Goal: Task Accomplishment & Management: Manage account settings

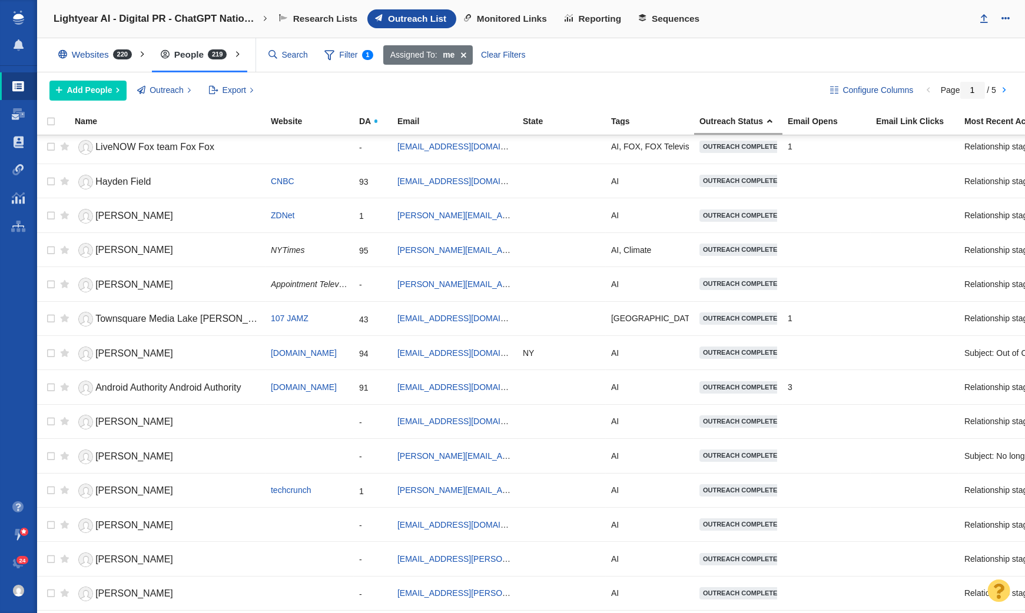
scroll to position [1225, 0]
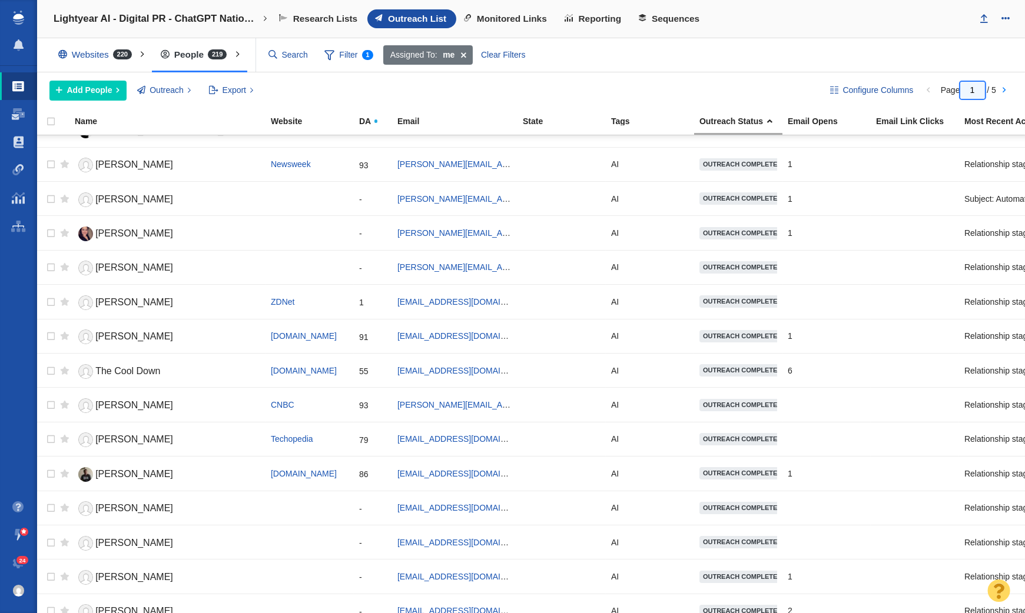
click at [979, 92] on input "1" at bounding box center [972, 90] width 25 height 17
type input "5"
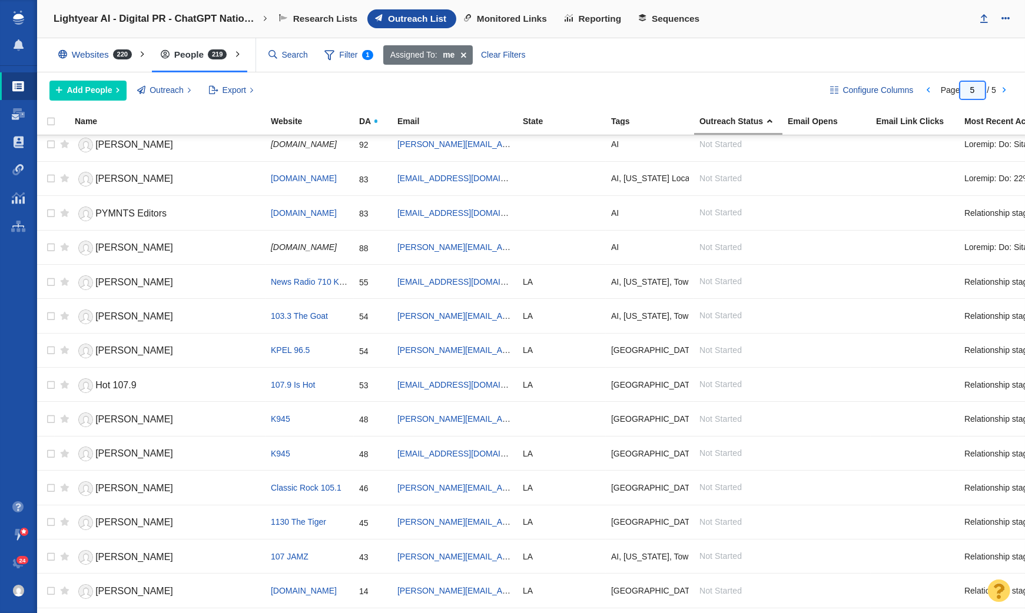
scroll to position [0, 0]
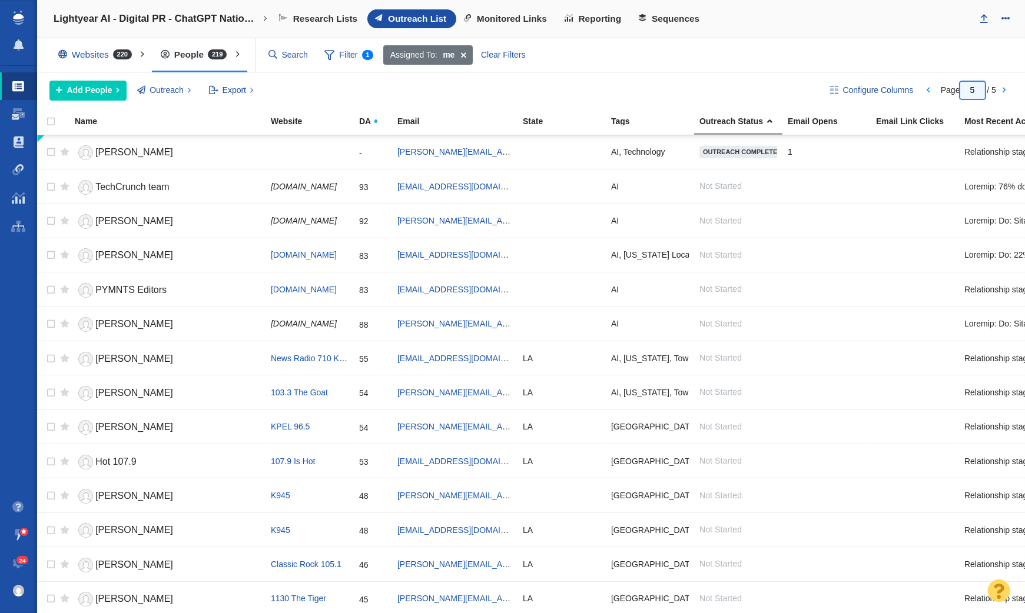
click at [973, 91] on input "5" at bounding box center [972, 90] width 25 height 17
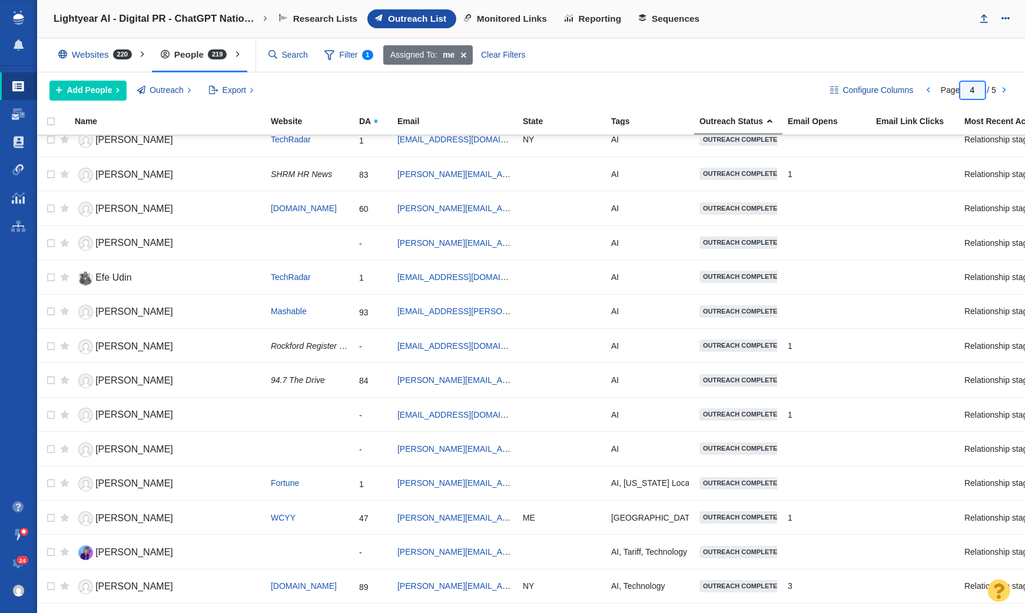
scroll to position [39, 0]
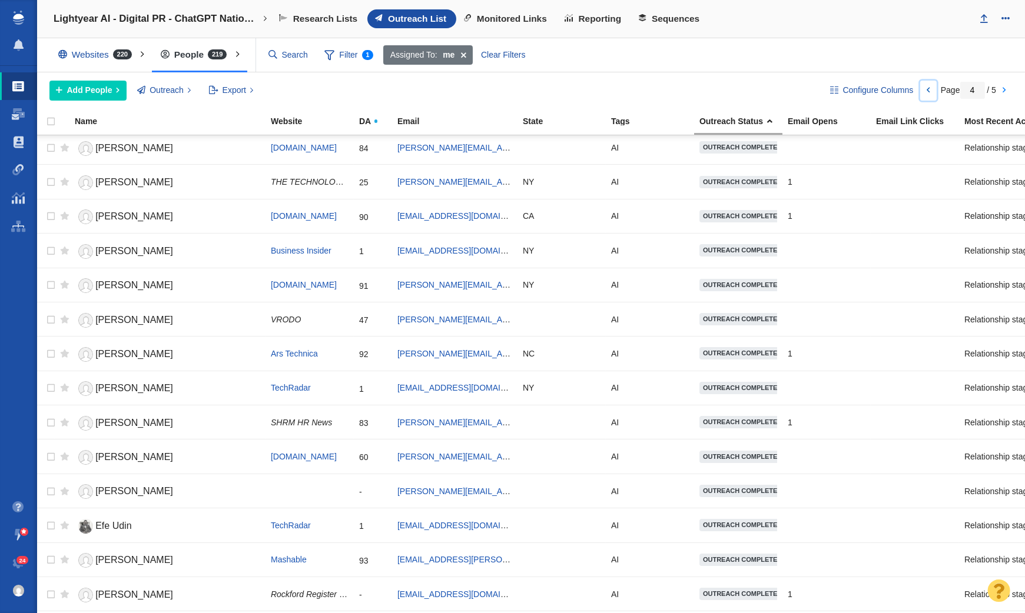
click at [926, 86] on link at bounding box center [928, 91] width 16 height 20
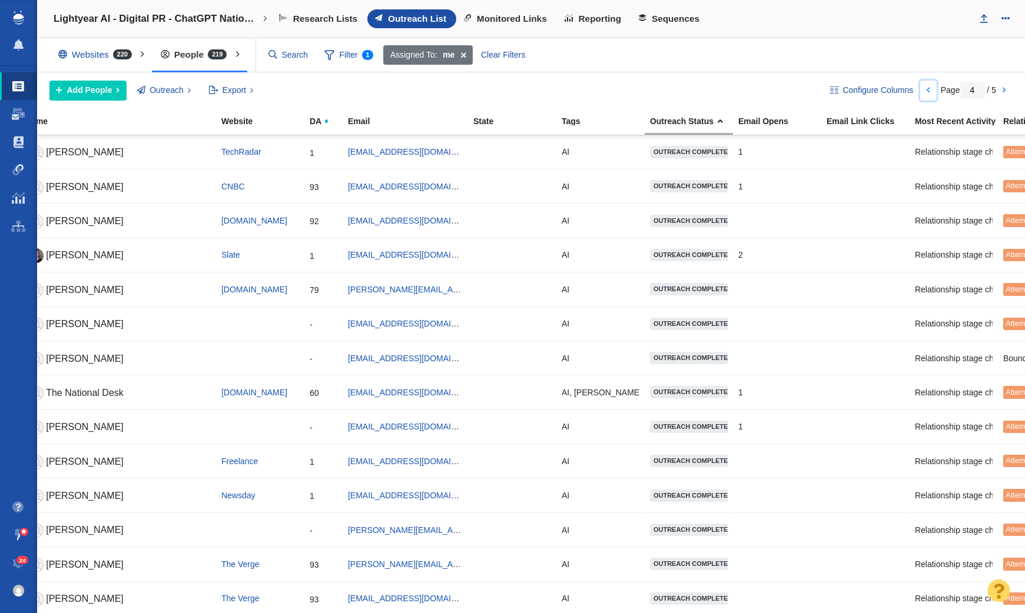
scroll to position [0, 188]
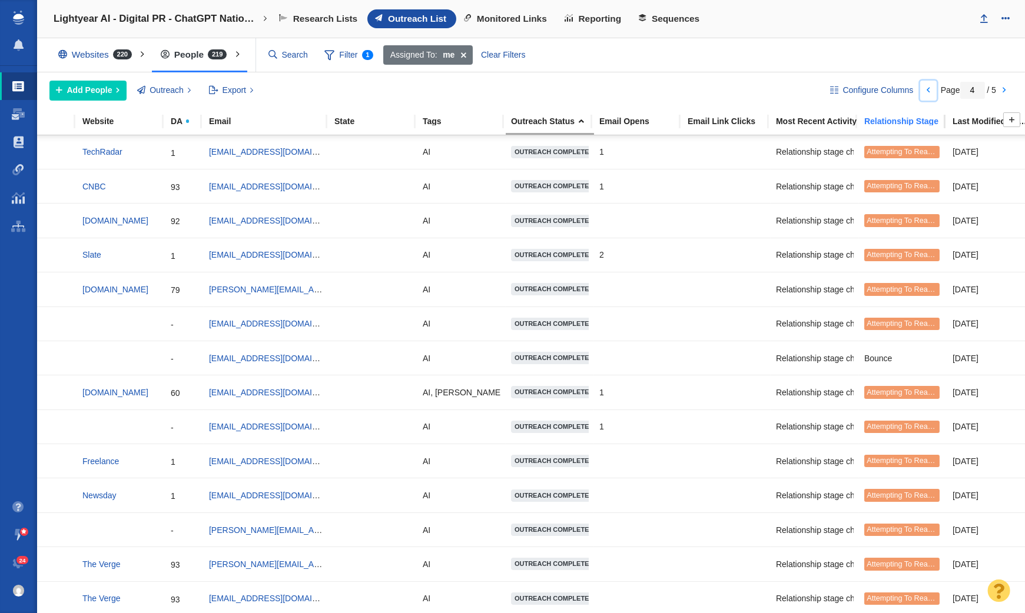
click at [918, 121] on div "Relationship Stage" at bounding box center [907, 121] width 87 height 8
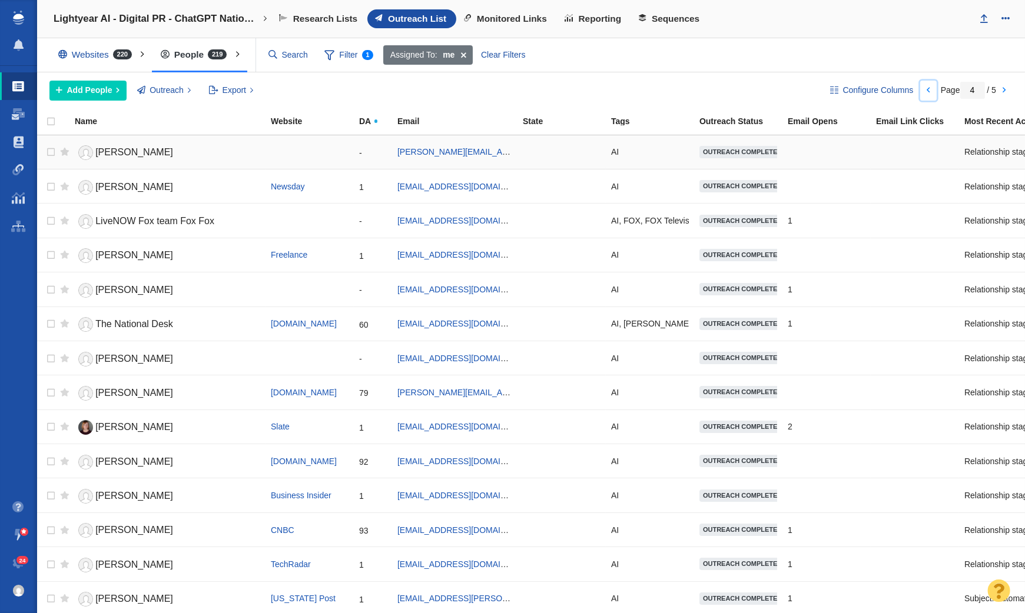
scroll to position [0, 198]
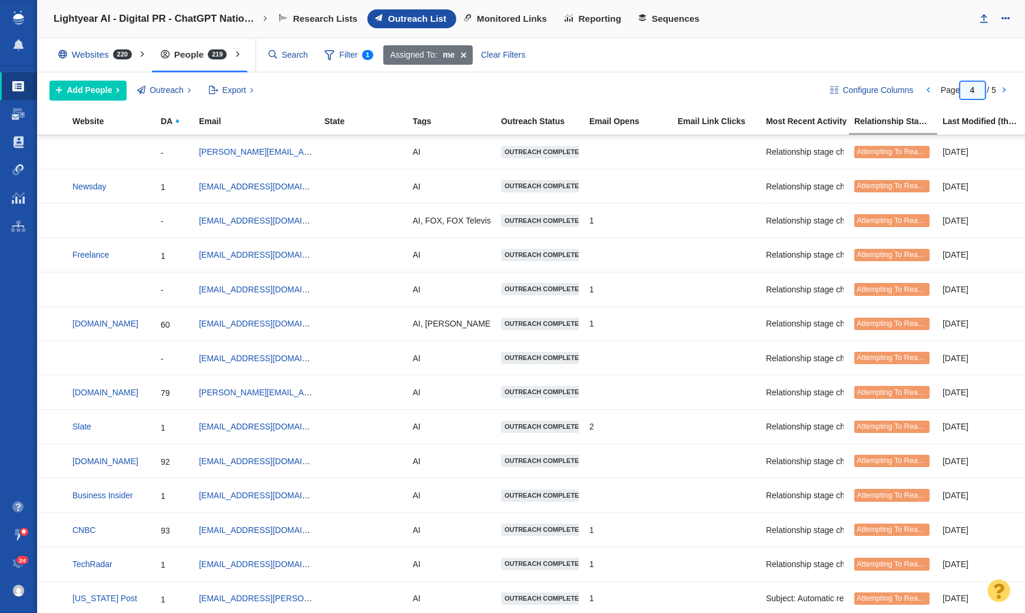
click at [978, 84] on input "4" at bounding box center [972, 90] width 25 height 17
type input "3"
type input "1"
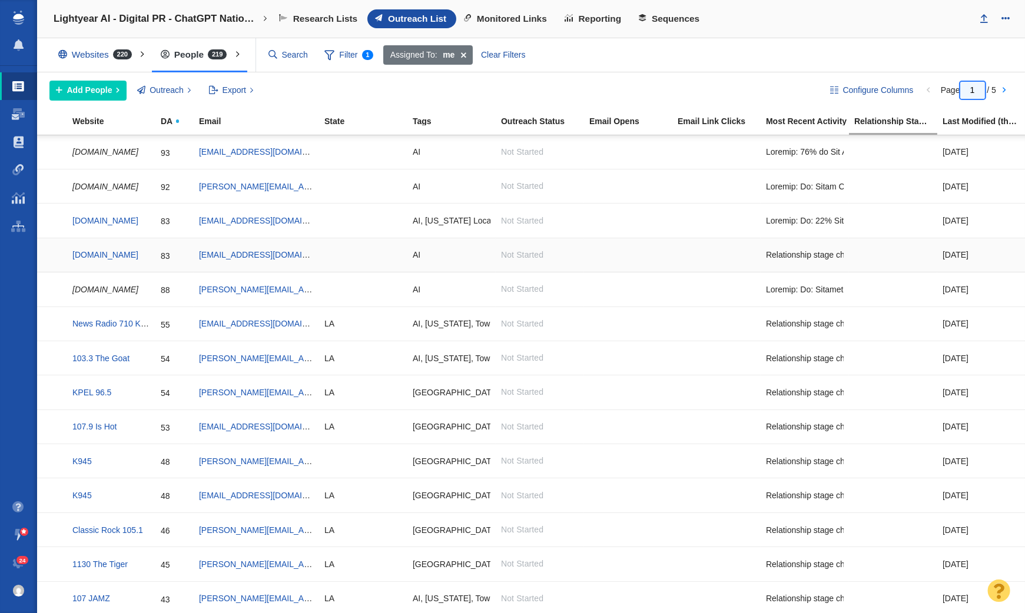
scroll to position [268, 198]
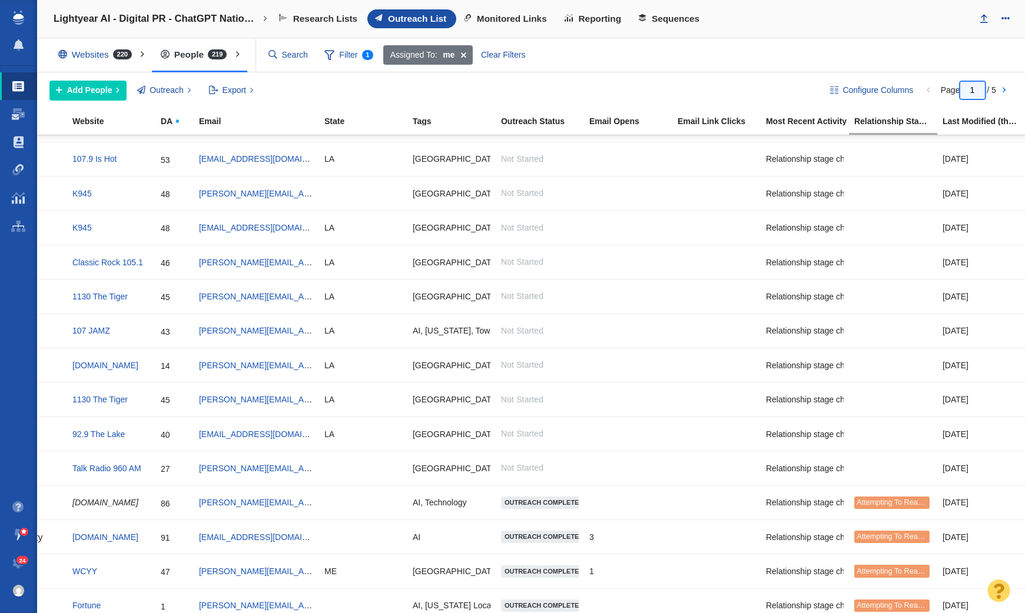
click at [982, 89] on input "1" at bounding box center [972, 90] width 25 height 17
type input "5"
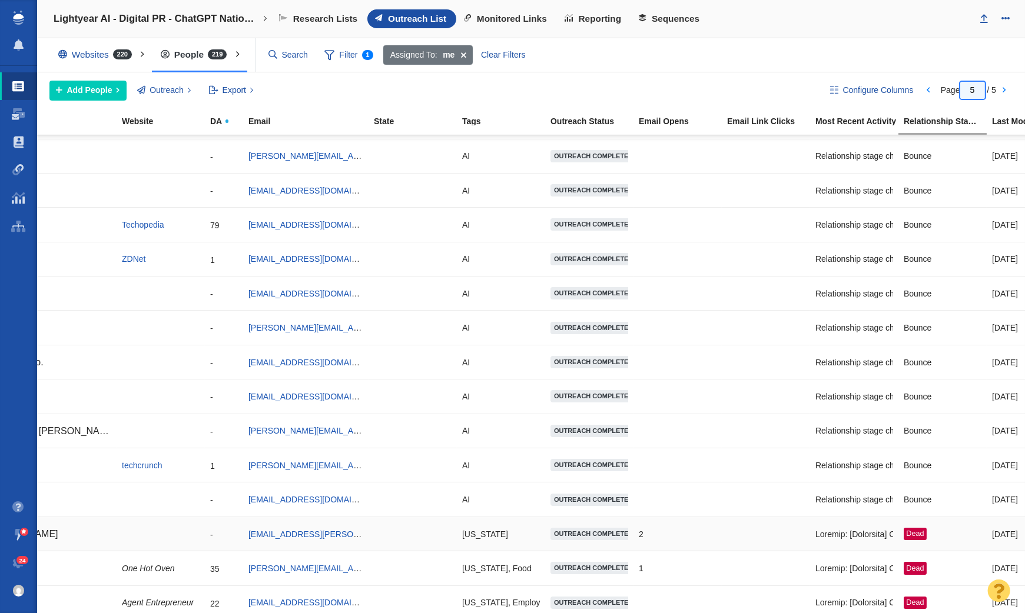
scroll to position [0, 0]
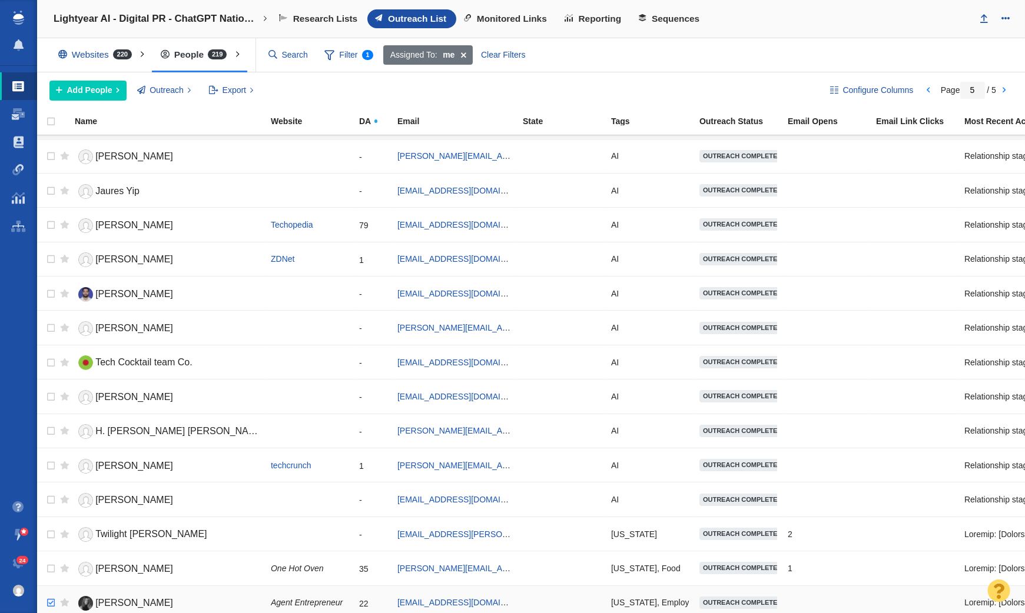
checkbox input "true"
click at [52, 591] on input "checkbox" at bounding box center [50, 603] width 18 height 26
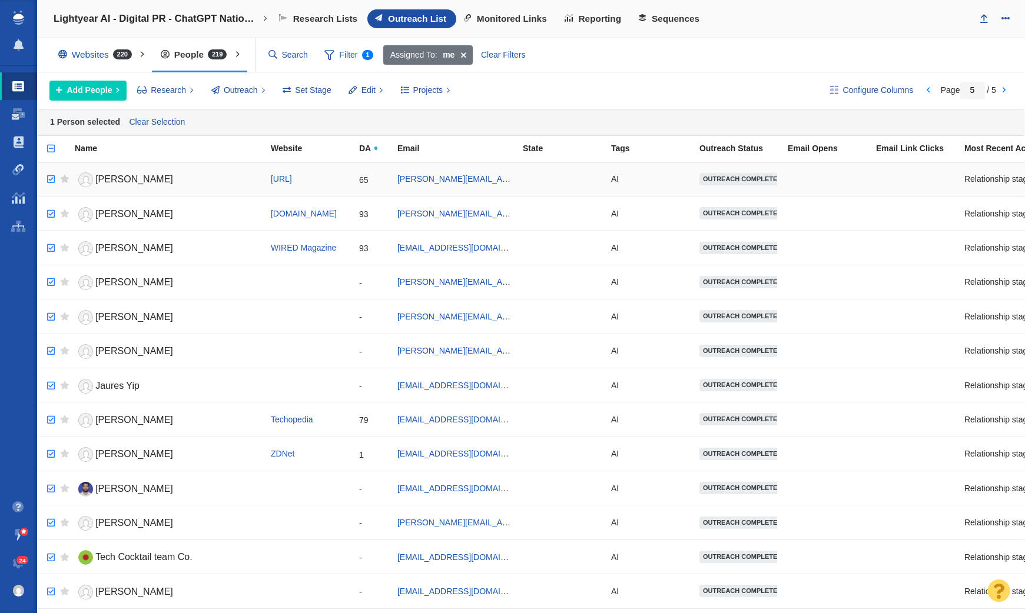
checkbox input "true"
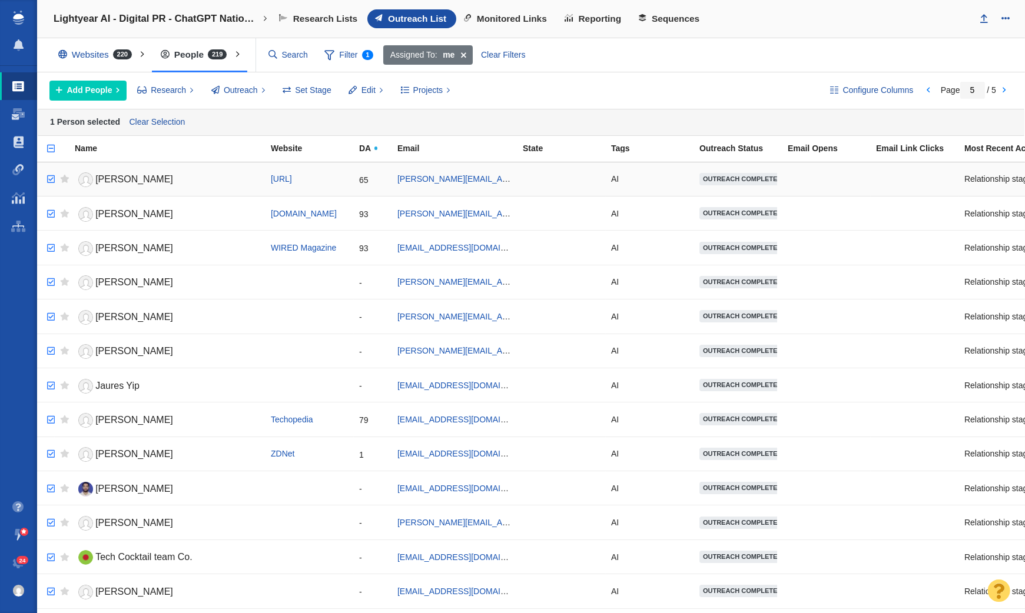
checkbox input "true"
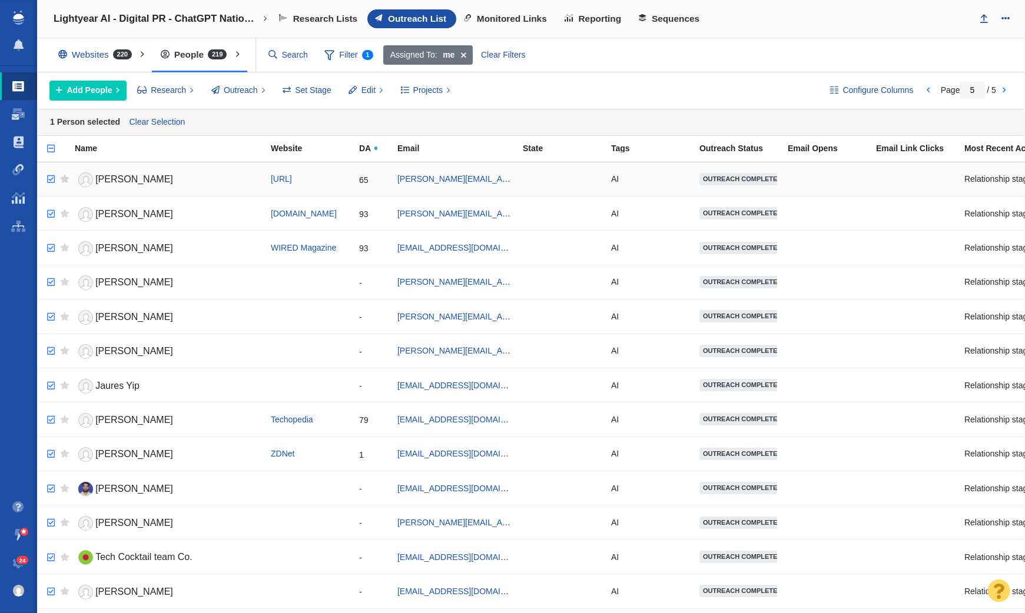
checkbox input "true"
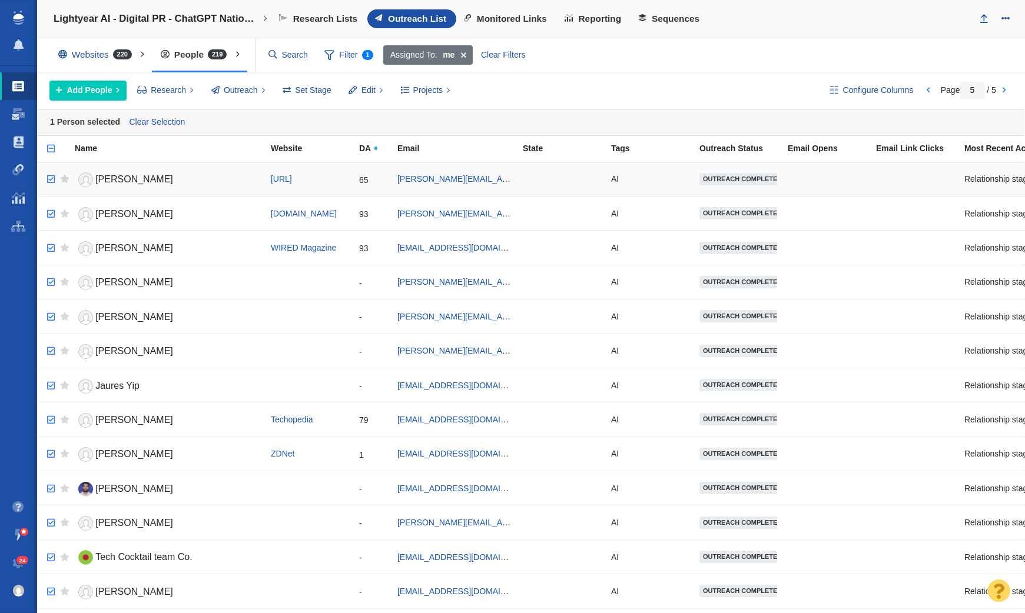
checkbox input "true"
click at [53, 177] on input "checkbox" at bounding box center [50, 180] width 18 height 26
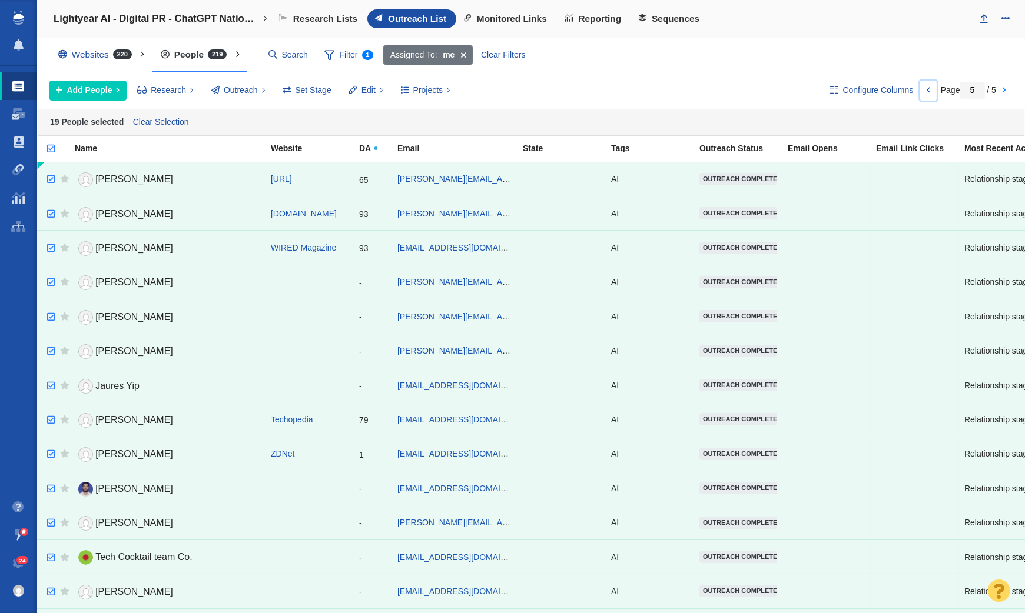
click at [924, 92] on link at bounding box center [928, 91] width 16 height 20
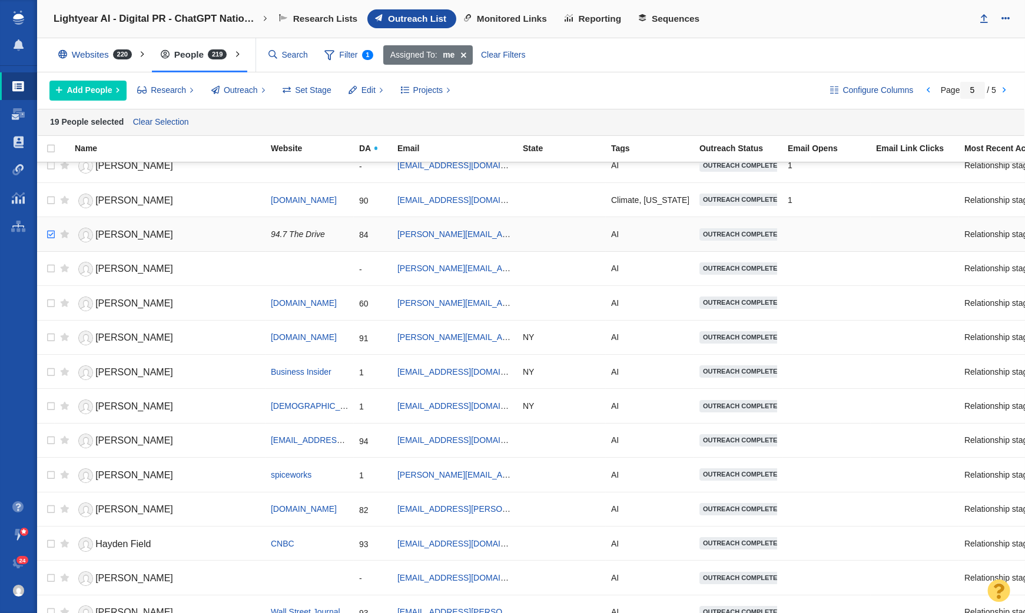
checkbox input "true"
click at [51, 222] on input "checkbox" at bounding box center [50, 235] width 18 height 26
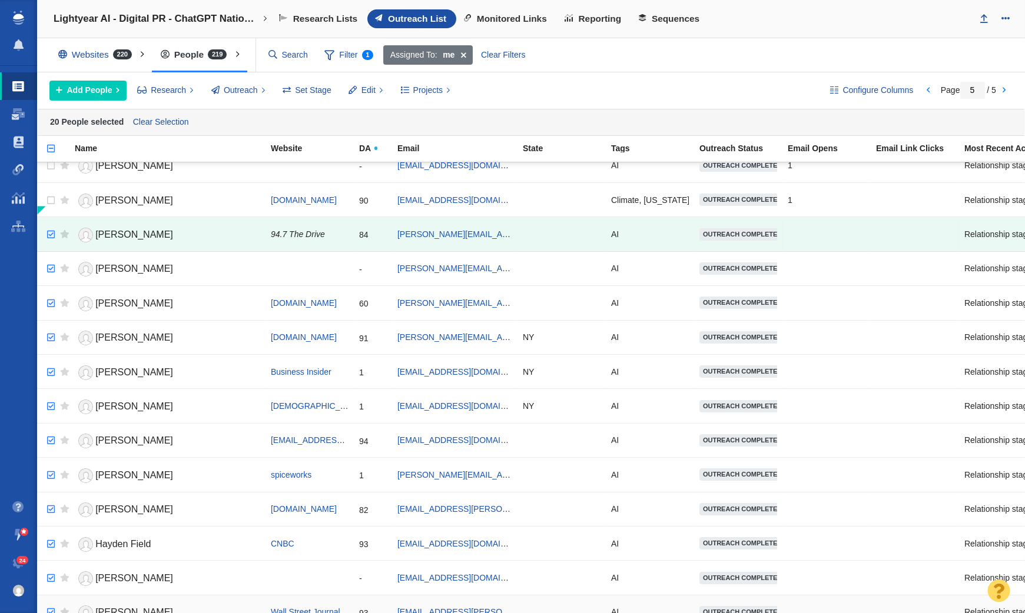
checkbox input "true"
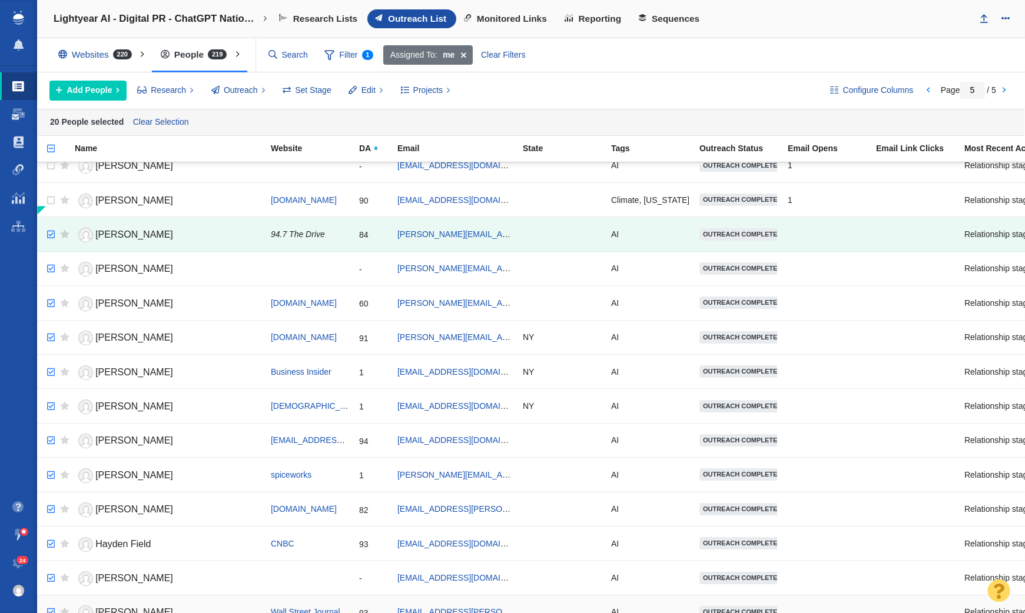
checkbox input "true"
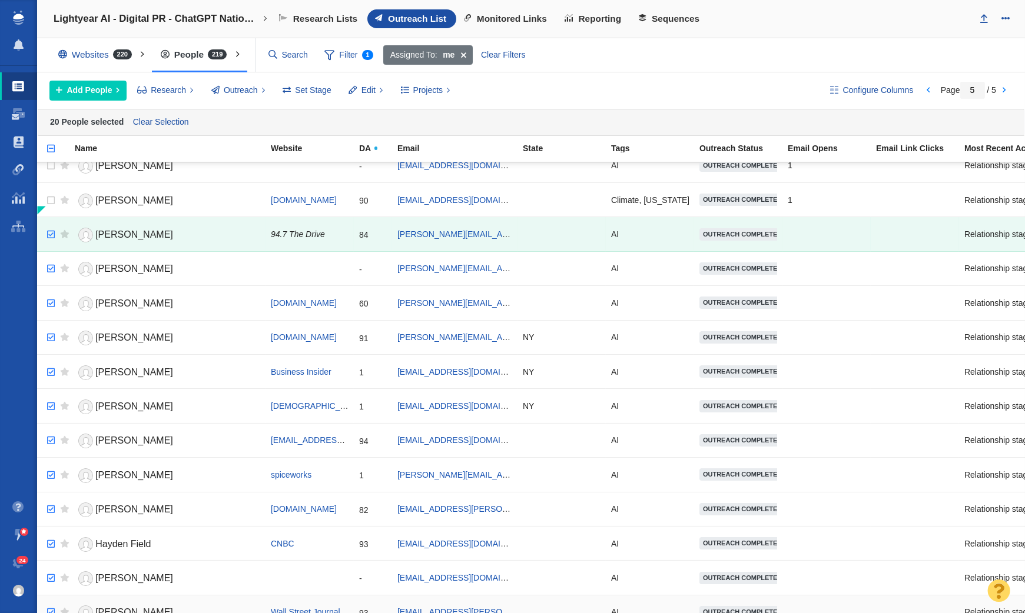
checkbox input "true"
click at [49, 600] on input "checkbox" at bounding box center [50, 613] width 18 height 26
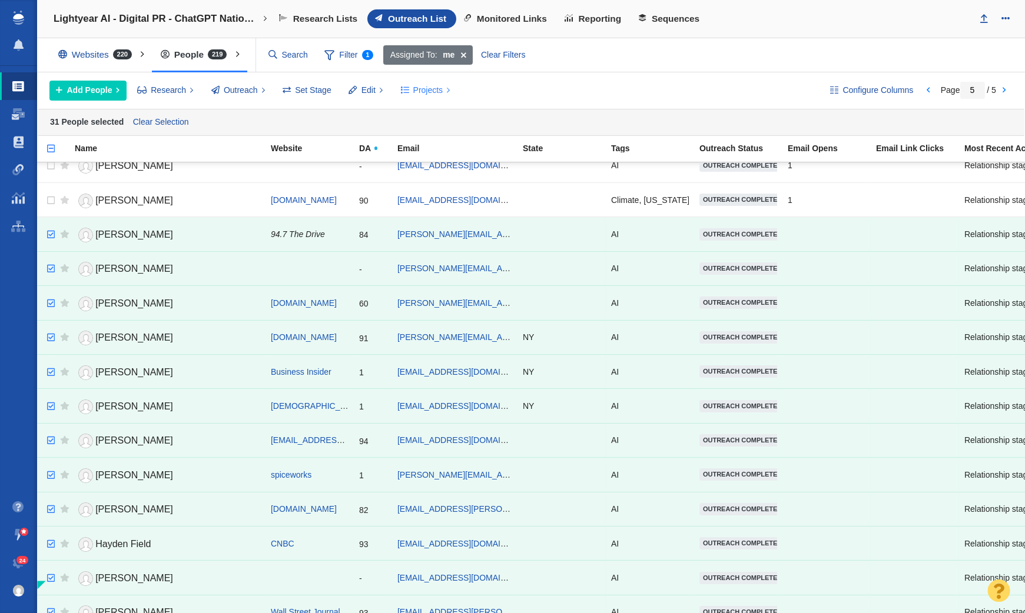
click at [417, 85] on span "Projects" at bounding box center [428, 90] width 30 height 12
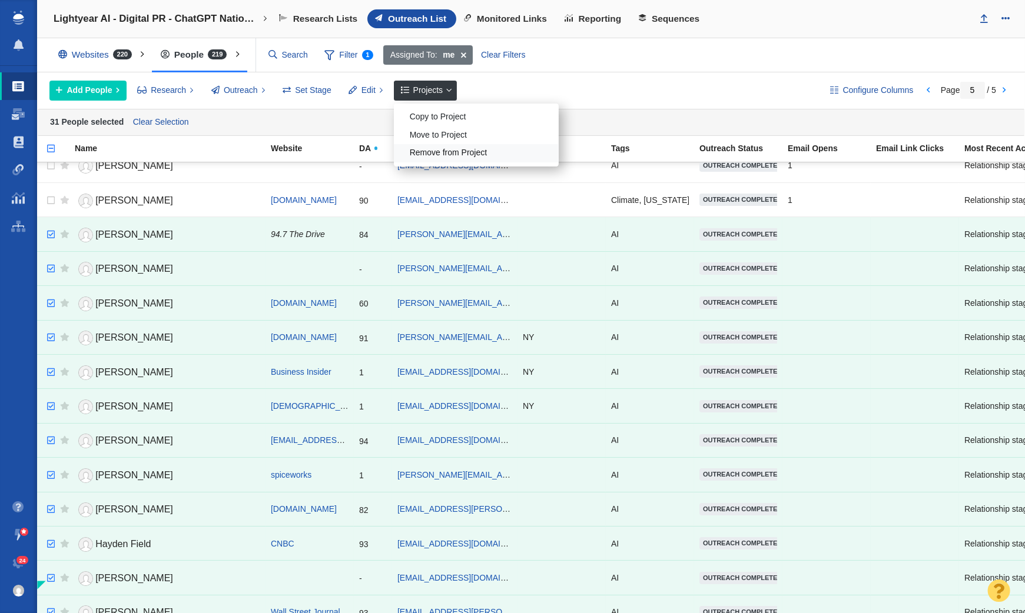
click at [436, 145] on div "Remove from Project" at bounding box center [476, 153] width 165 height 18
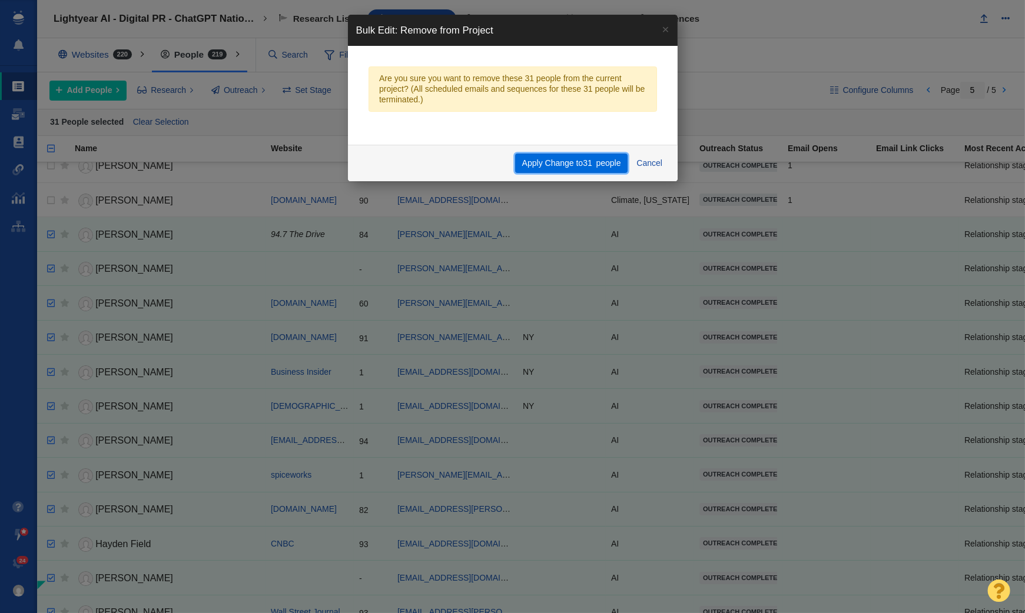
click at [596, 164] on span "people" at bounding box center [608, 162] width 25 height 9
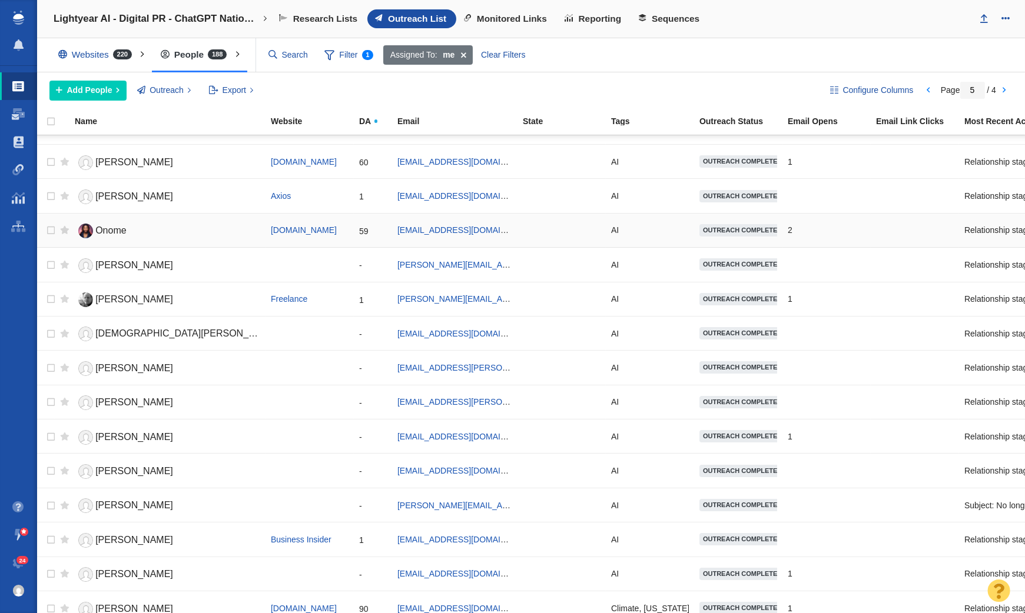
click at [129, 221] on link "Onome" at bounding box center [167, 231] width 185 height 21
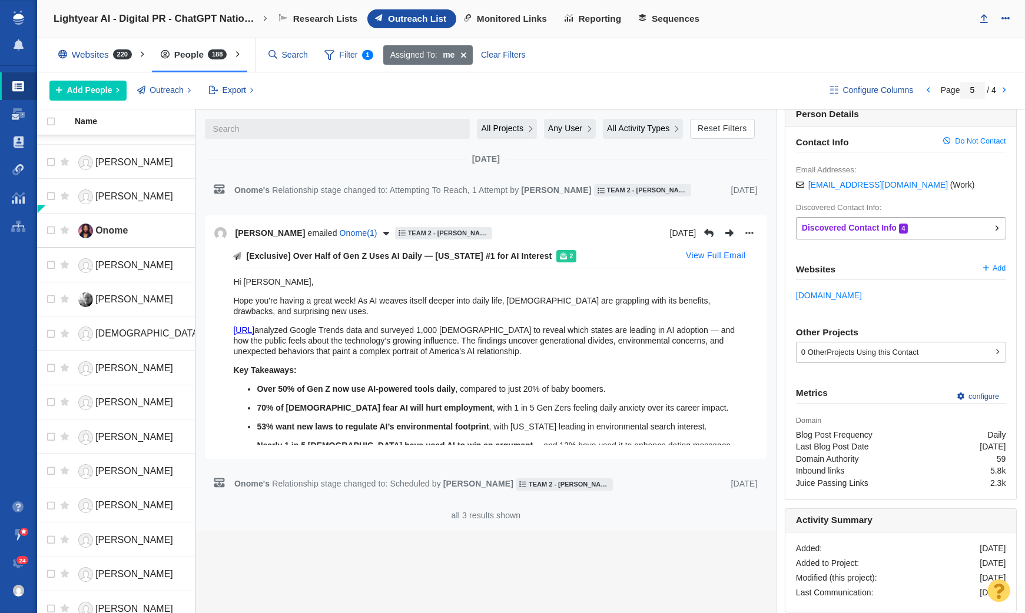
click at [735, 253] on button "View Full Email" at bounding box center [716, 256] width 74 height 19
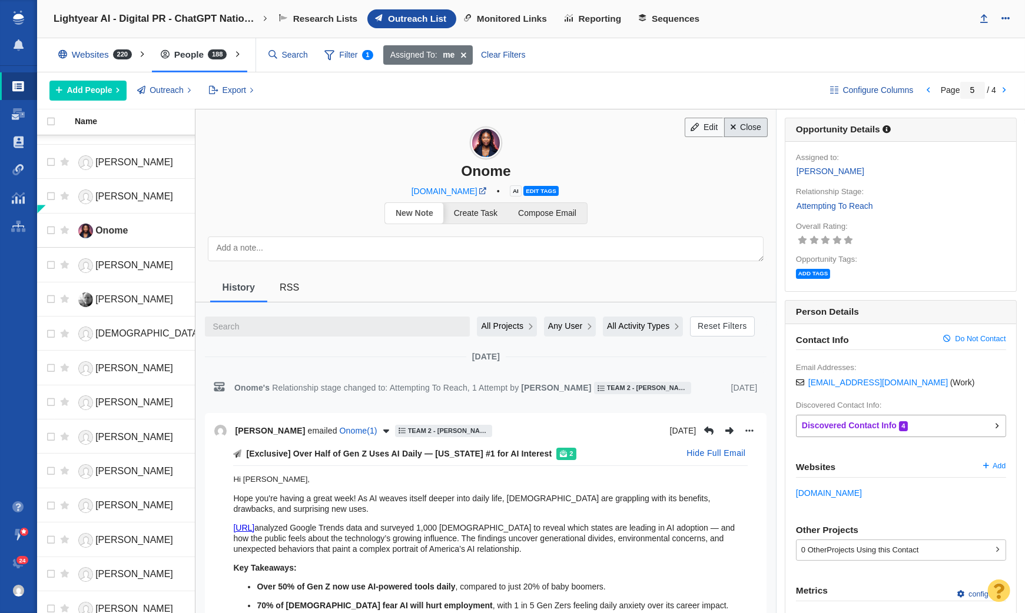
click at [752, 129] on link "Close" at bounding box center [746, 128] width 44 height 20
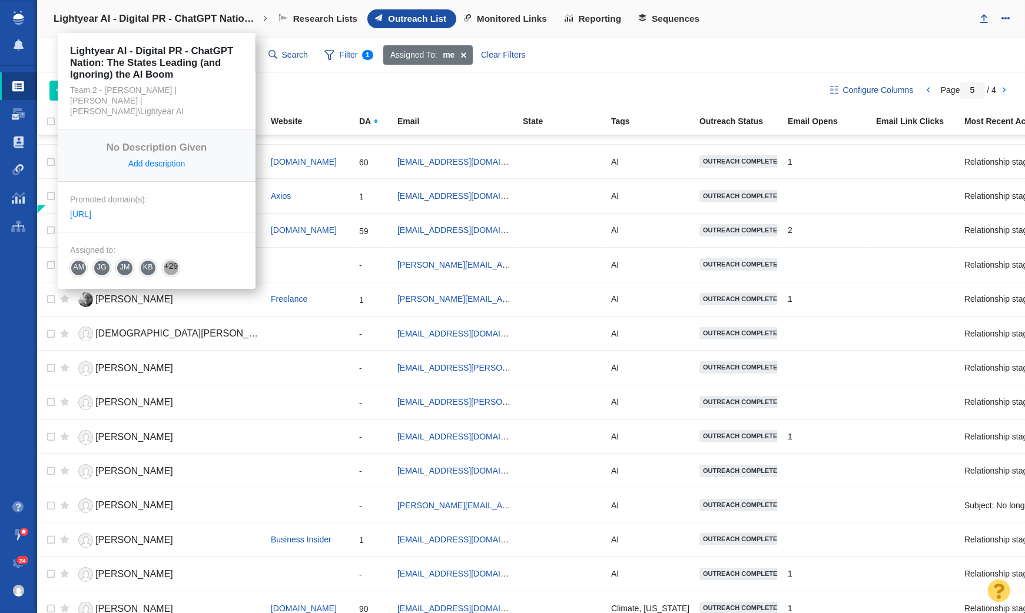
click at [181, 16] on h4 "Lightyear AI - Digital PR - ChatGPT Nation: The States Leading (and Ignoring) t…" at bounding box center [157, 19] width 206 height 12
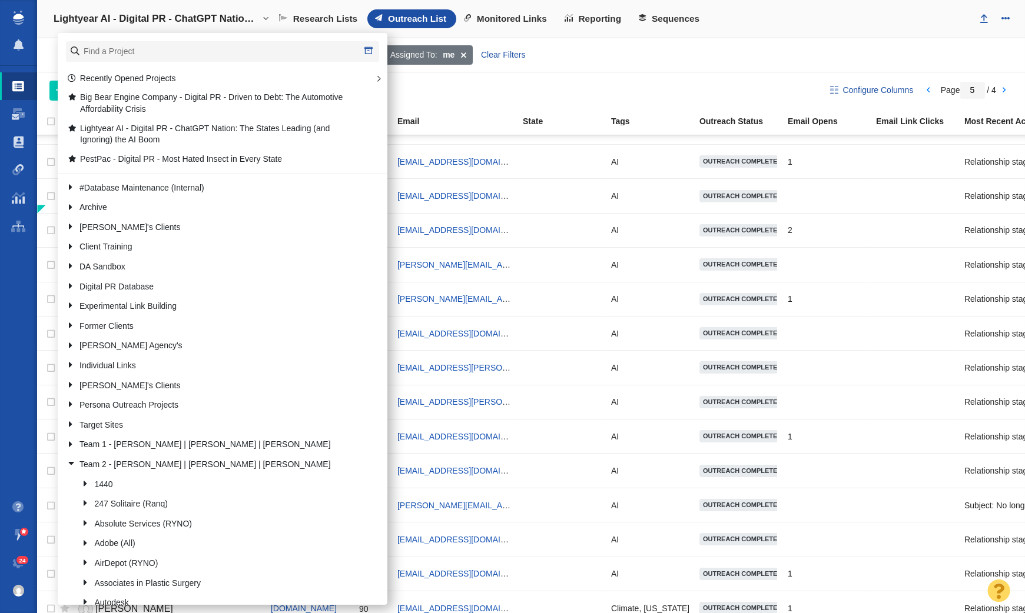
click at [461, 78] on div "Configure Columns Page 5 / 4 Add People Add a Person Add From List of URLs Impo…" at bounding box center [531, 90] width 988 height 36
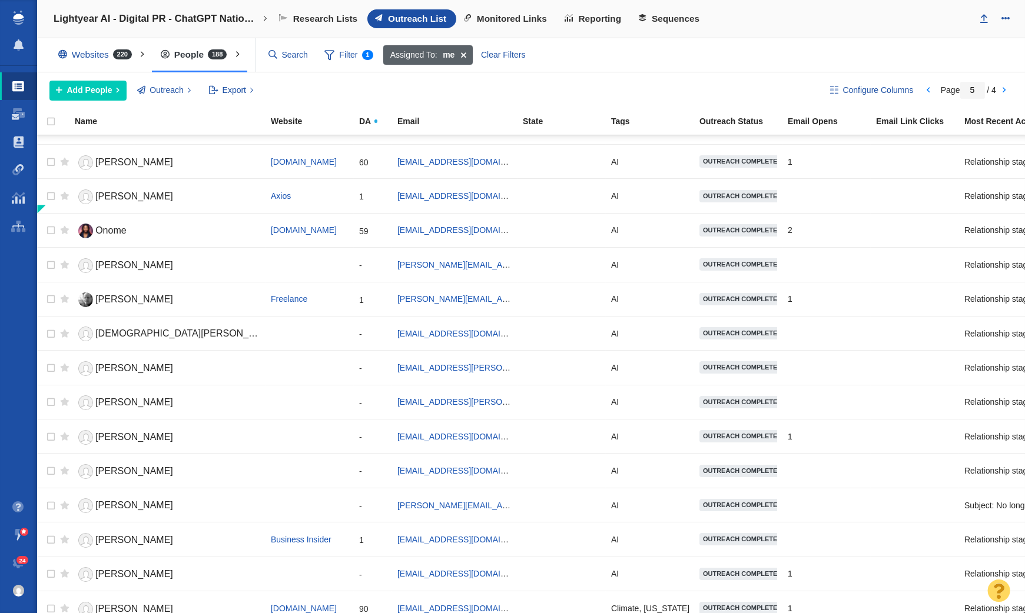
click at [460, 57] on span at bounding box center [463, 55] width 18 height 20
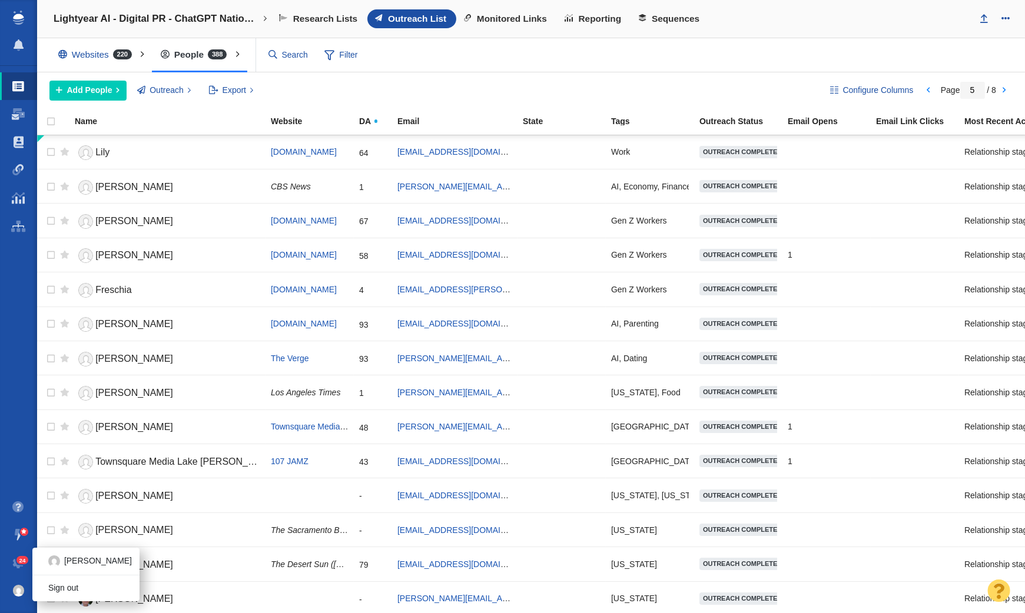
click at [14, 589] on img at bounding box center [19, 591] width 12 height 12
click at [67, 589] on link "Sign out" at bounding box center [85, 589] width 107 height 18
